Goal: Information Seeking & Learning: Learn about a topic

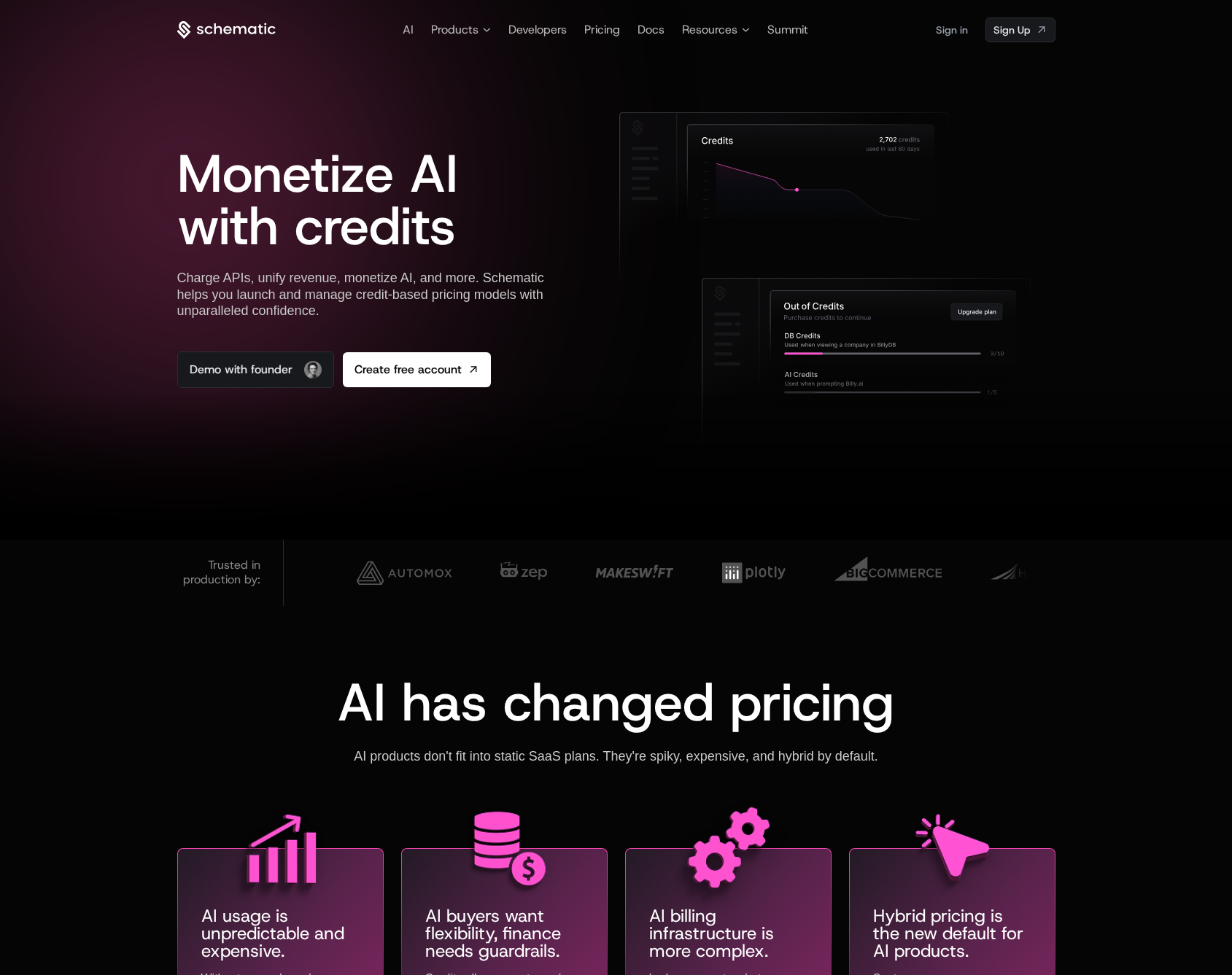
drag, startPoint x: 1050, startPoint y: 757, endPoint x: 1100, endPoint y: 832, distance: 90.1
click at [1083, 821] on div "AI has changed pricing AI products don't fit into static SaaS plans. They're sp…" at bounding box center [617, 879] width 948 height 407
